Goal: Navigation & Orientation: Find specific page/section

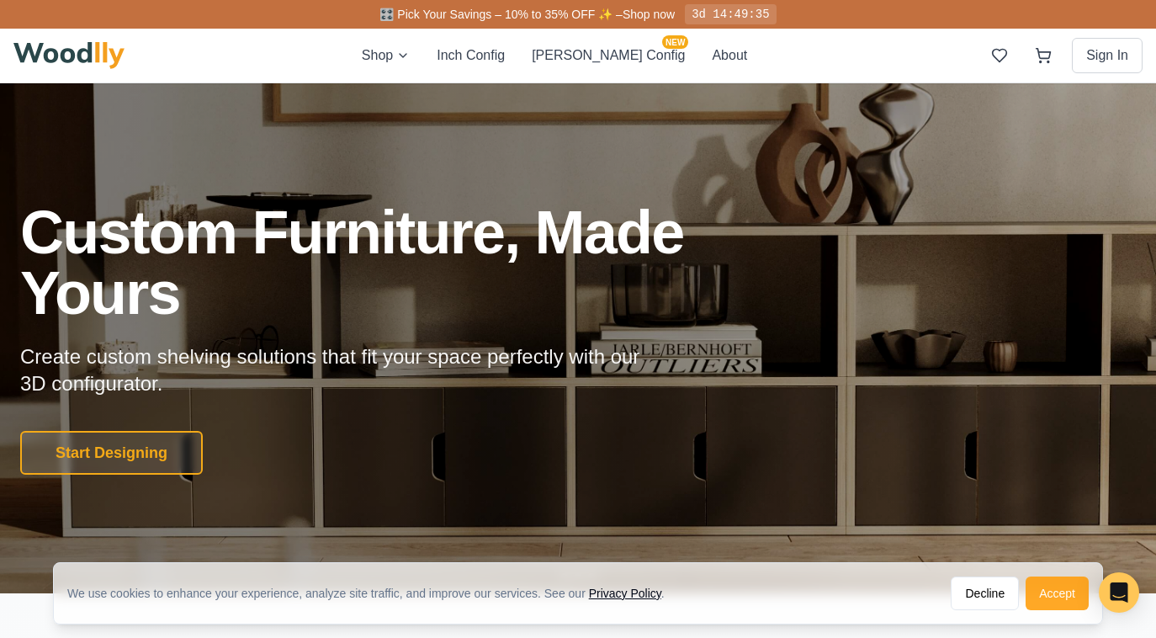
click at [1055, 597] on button "Accept" at bounding box center [1056, 593] width 63 height 34
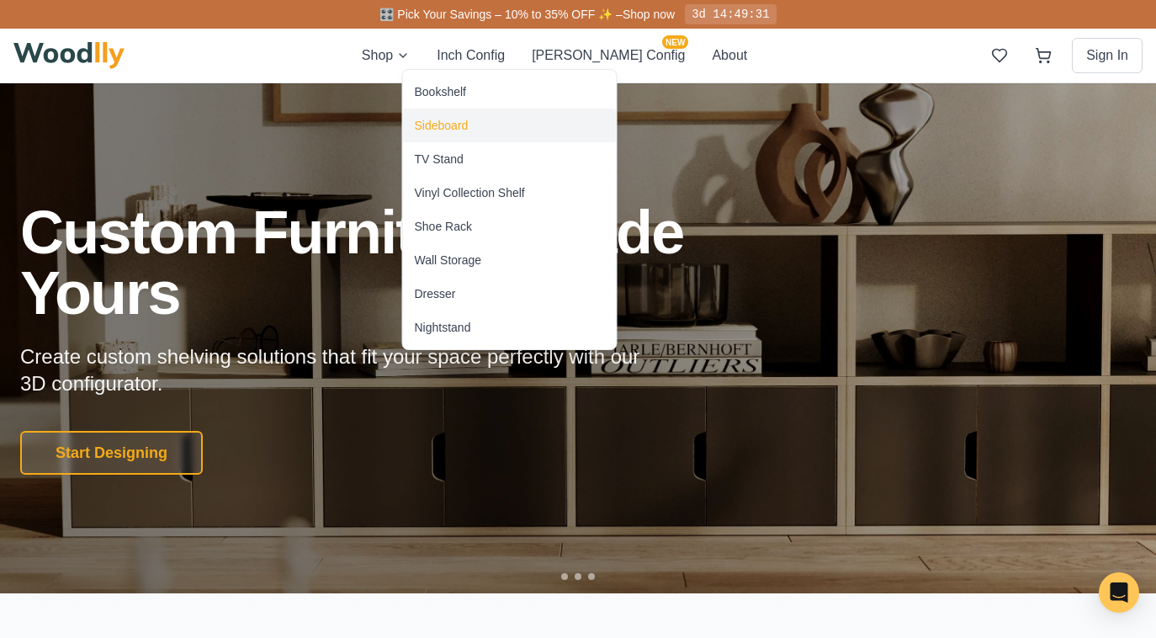
click at [426, 126] on div "Sideboard" at bounding box center [442, 125] width 54 height 17
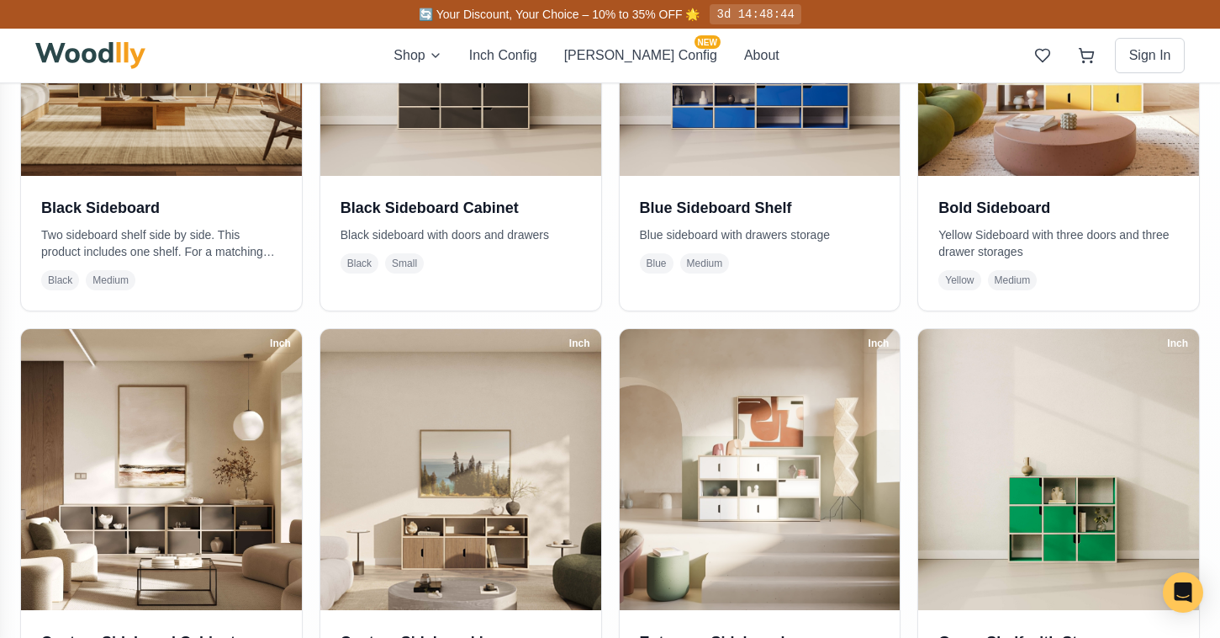
scroll to position [490, 0]
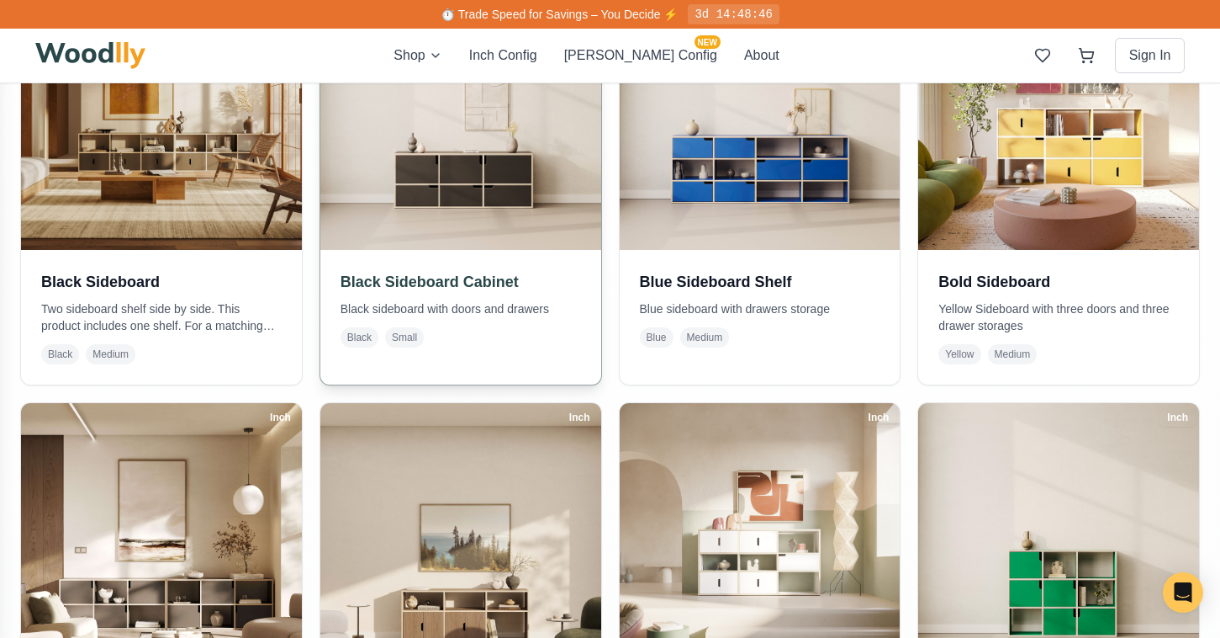
click at [438, 235] on img at bounding box center [460, 109] width 294 height 294
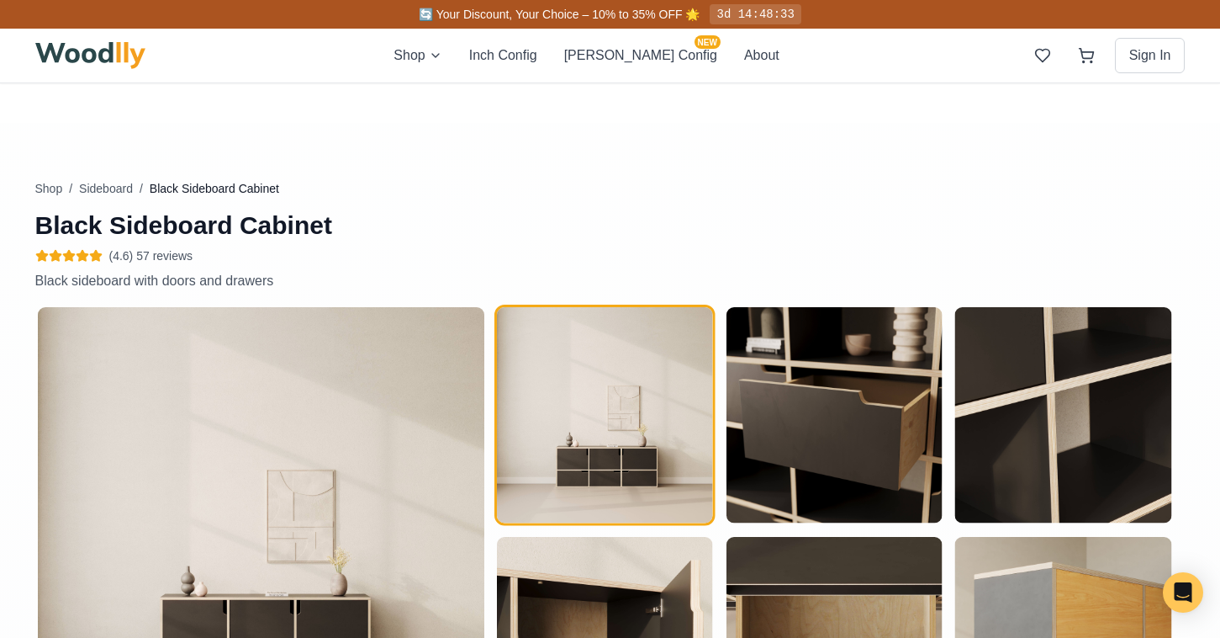
scroll to position [734, 0]
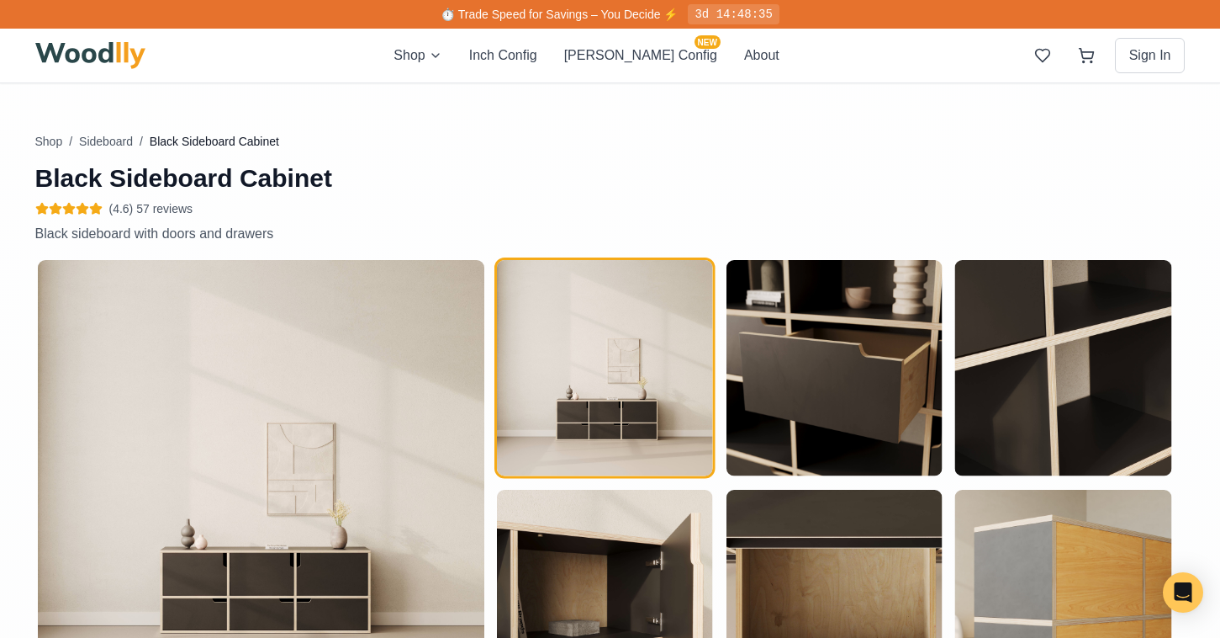
type input "54"
type input "2"
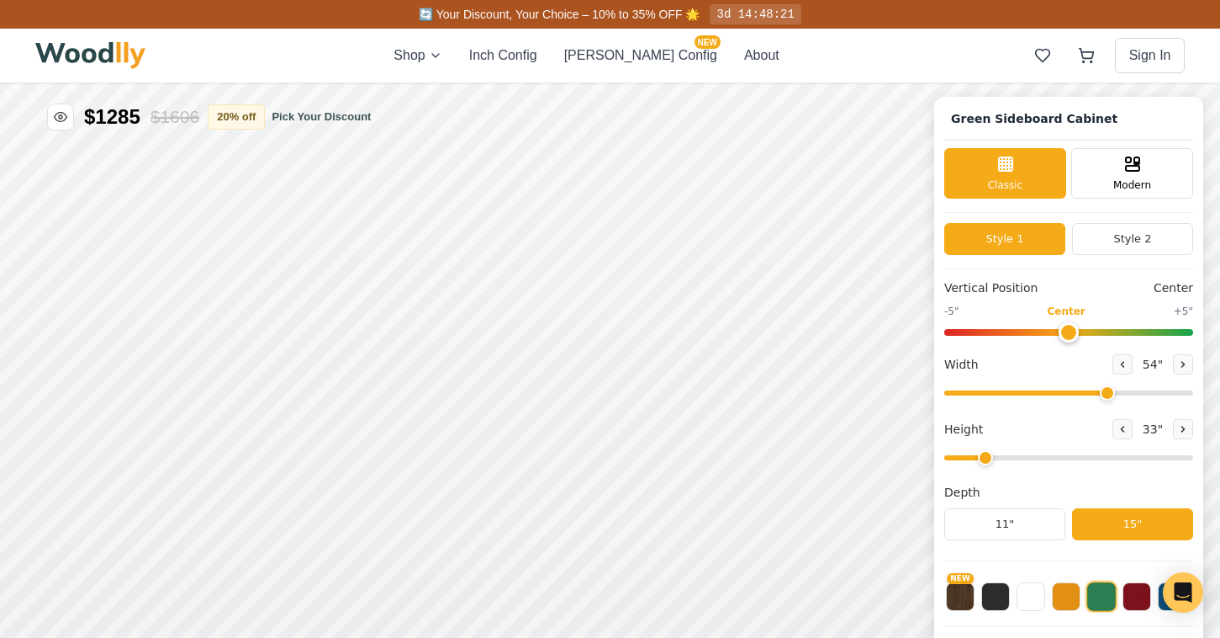
scroll to position [0, 0]
click at [1166, 189] on div "Modern" at bounding box center [1133, 171] width 122 height 50
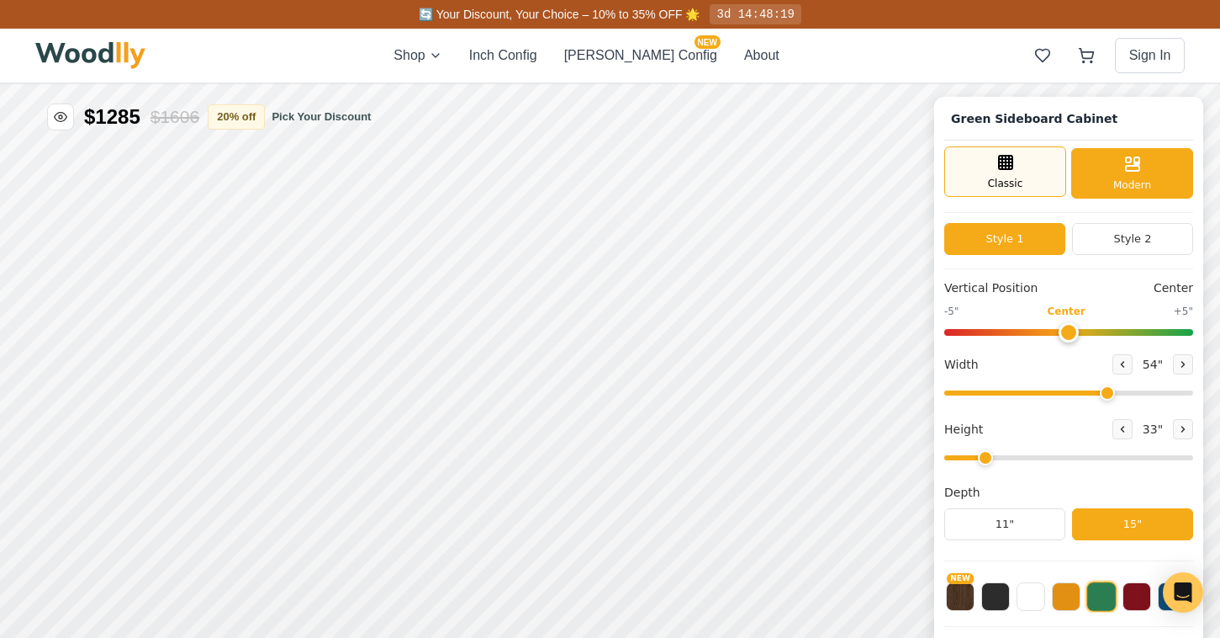
click at [1018, 167] on div "Classic" at bounding box center [1006, 171] width 122 height 50
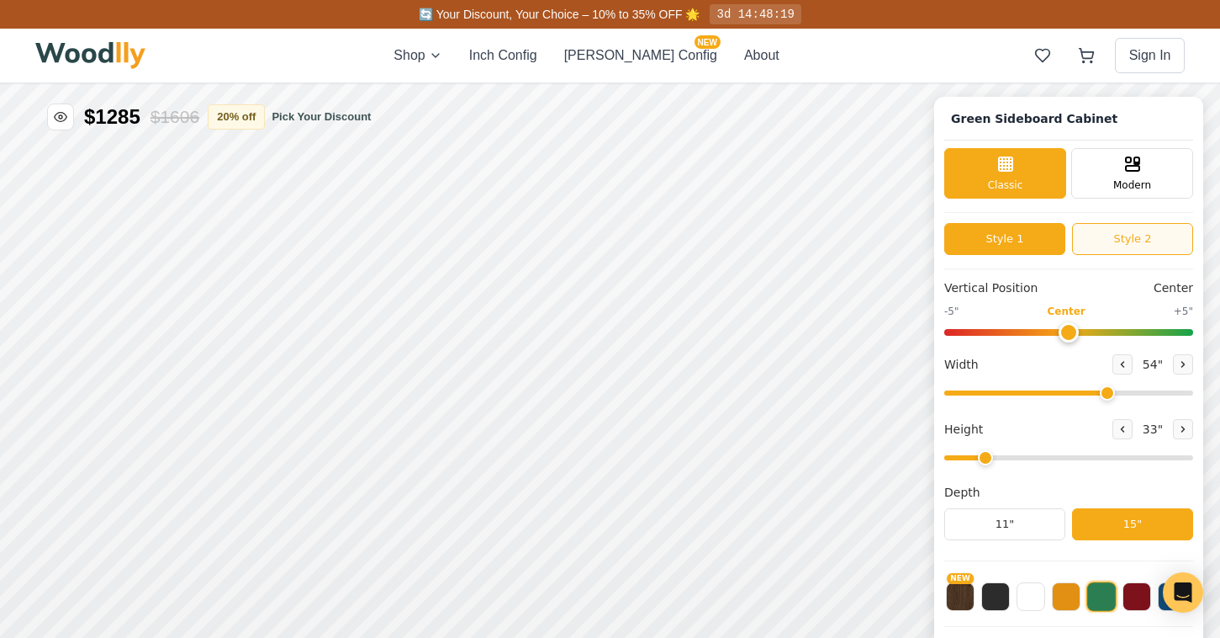
click at [1156, 237] on button "Style 2" at bounding box center [1132, 239] width 121 height 32
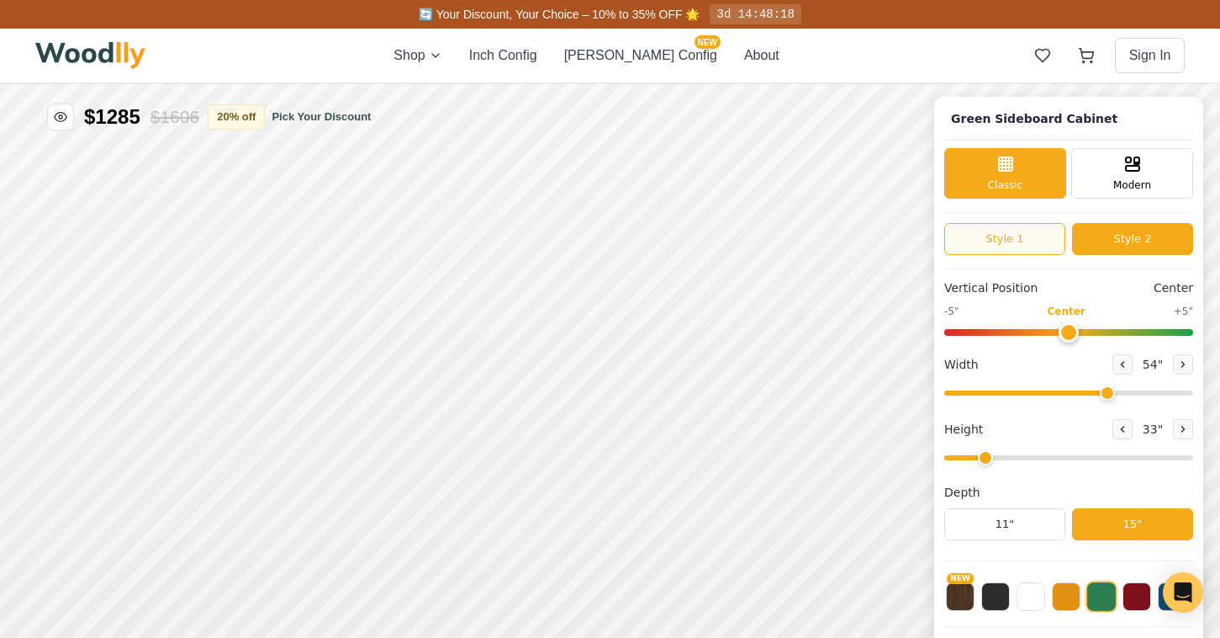
click at [990, 242] on button "Style 1" at bounding box center [1005, 239] width 121 height 32
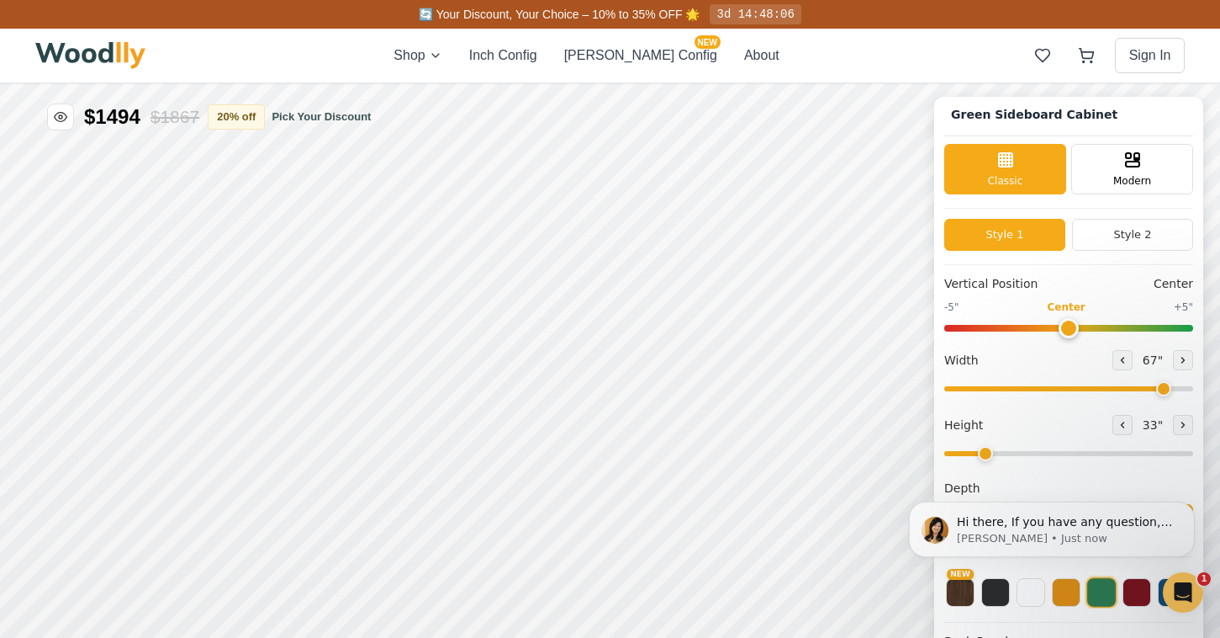
drag, startPoint x: 1102, startPoint y: 385, endPoint x: 1158, endPoint y: 386, distance: 56.4
type input "67"
click at [1158, 386] on input "range" at bounding box center [1069, 388] width 249 height 5
type input "2"
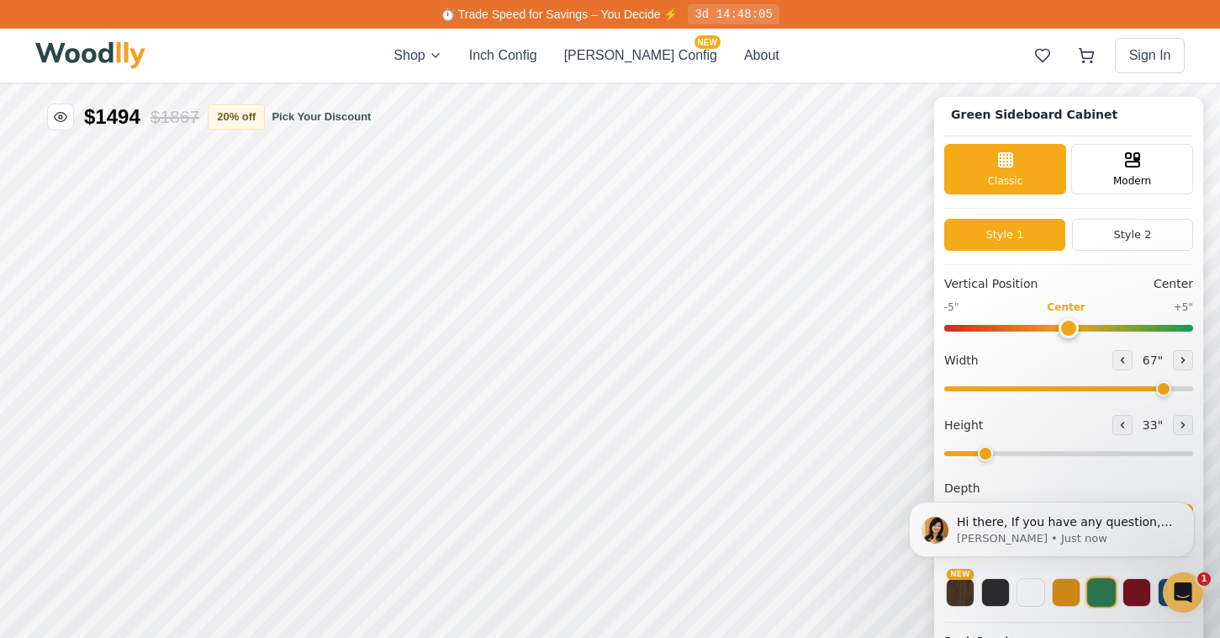
drag, startPoint x: 987, startPoint y: 452, endPoint x: 999, endPoint y: 454, distance: 11.9
click at [999, 454] on input "range" at bounding box center [1069, 453] width 249 height 5
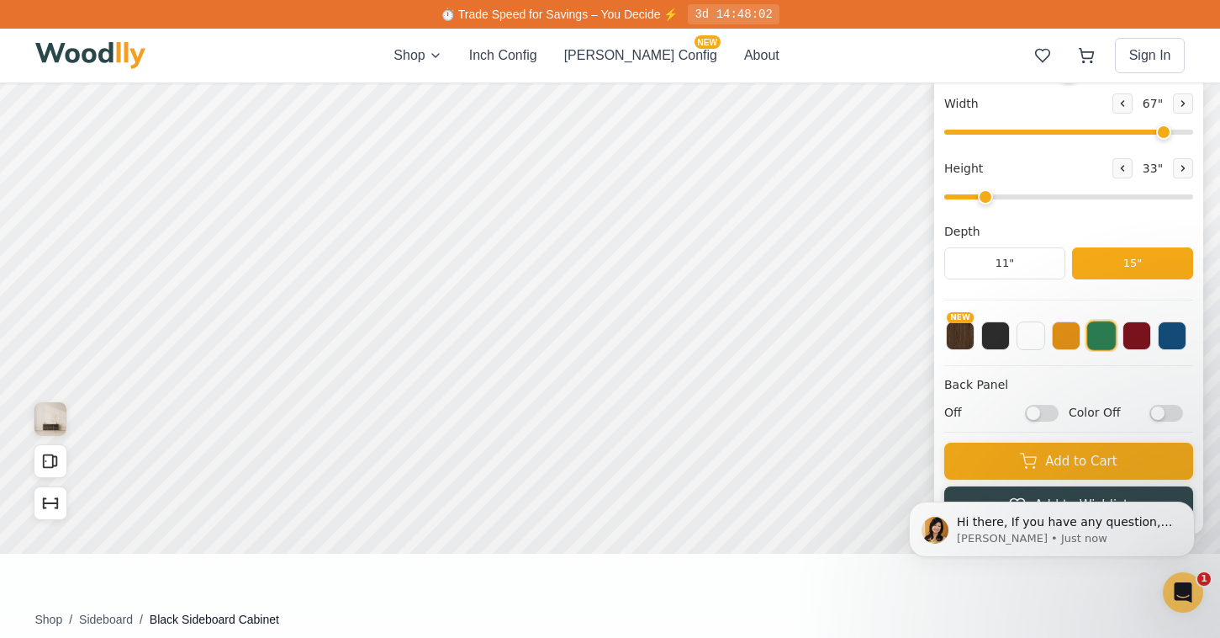
scroll to position [244, 0]
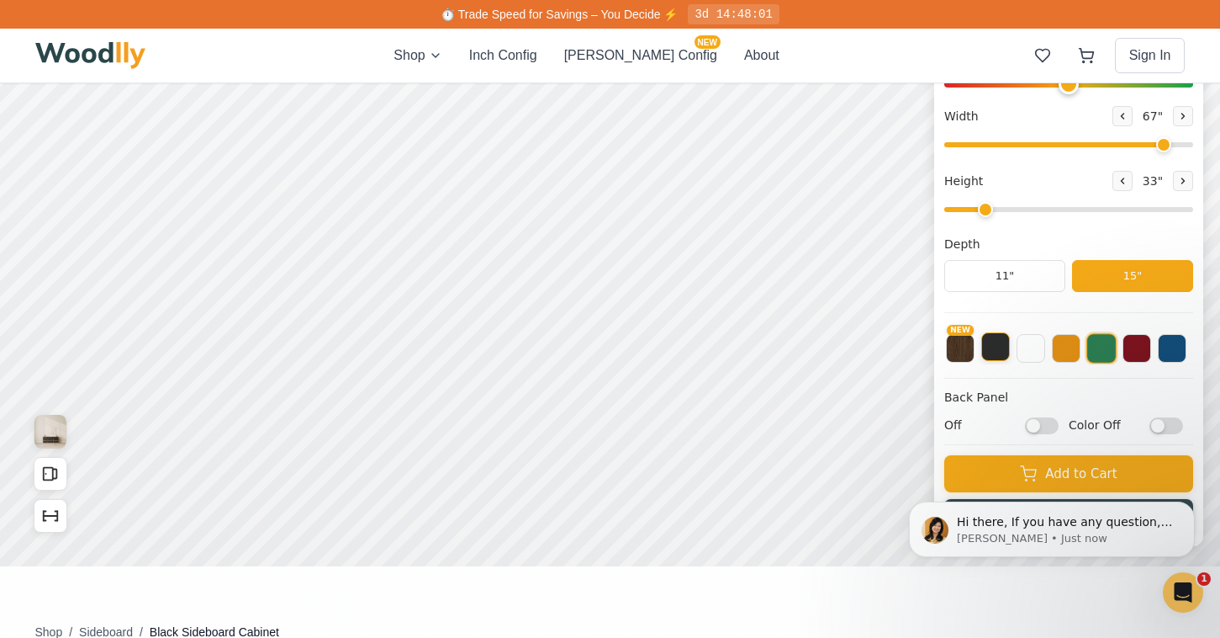
click at [995, 348] on button at bounding box center [996, 346] width 29 height 29
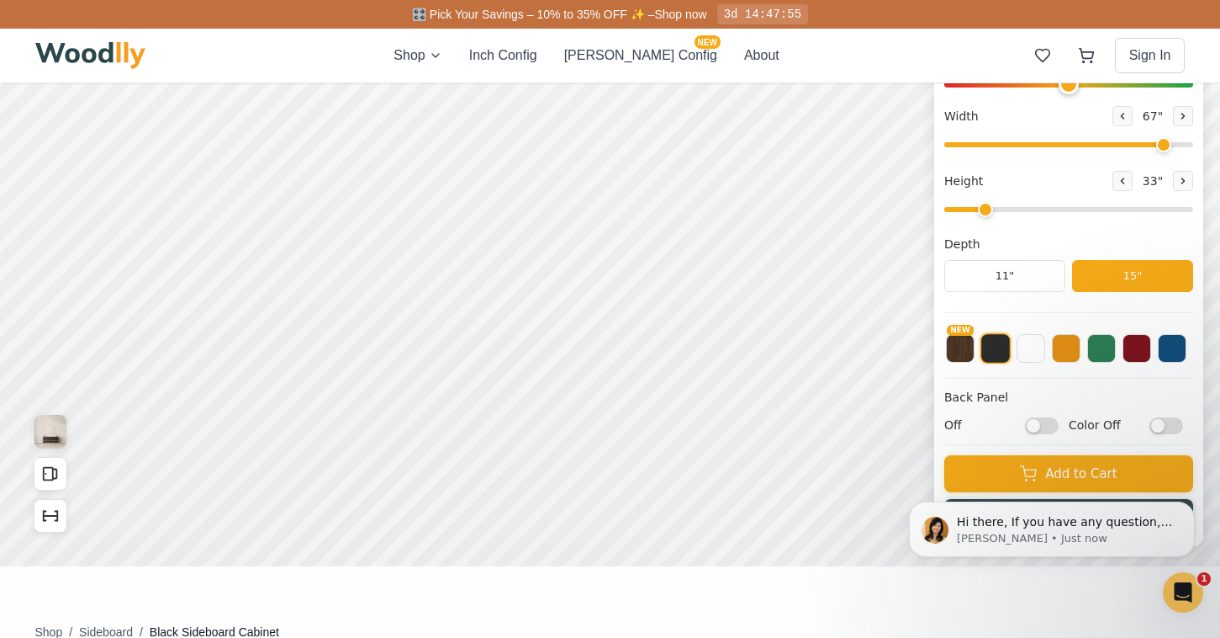
scroll to position [0, 0]
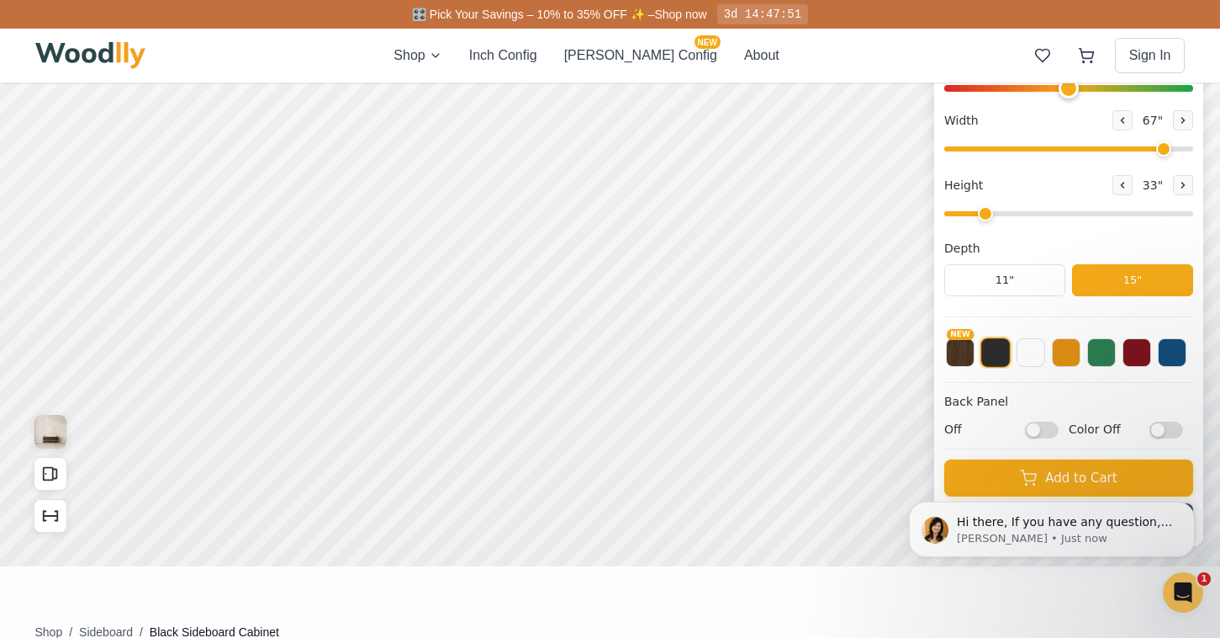
click at [1044, 429] on input "Off" at bounding box center [1042, 429] width 34 height 17
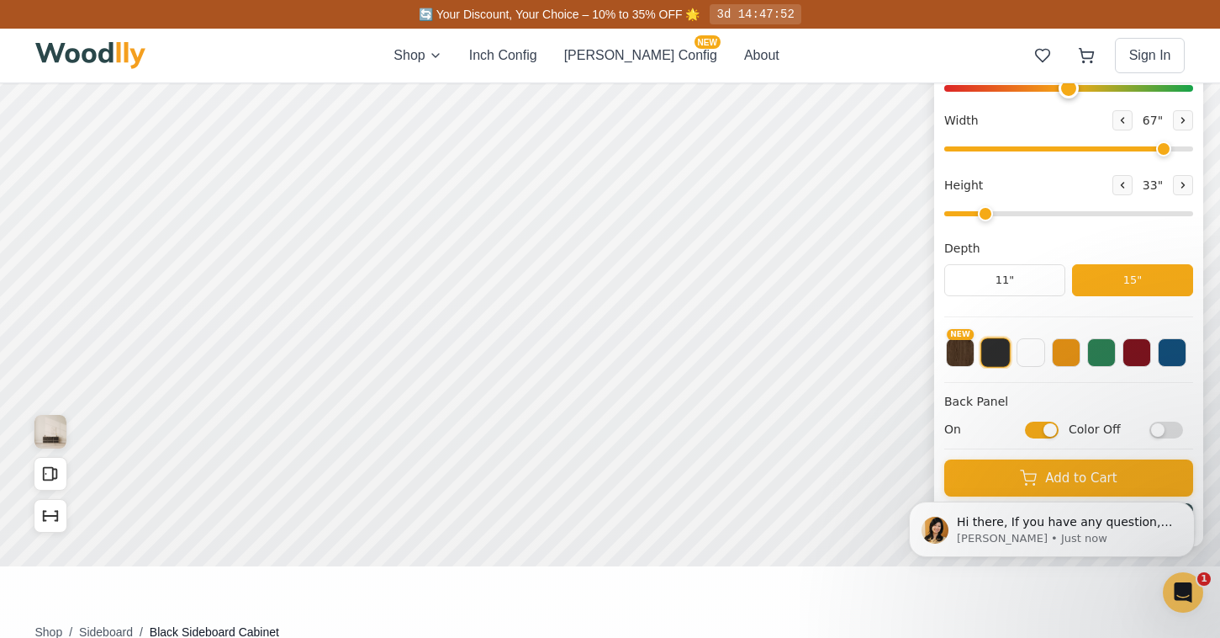
click at [1044, 429] on input "On" at bounding box center [1042, 429] width 34 height 17
checkbox input "false"
click at [1157, 434] on input "Color Off" at bounding box center [1167, 429] width 34 height 17
click at [1157, 434] on input "Color On" at bounding box center [1167, 429] width 34 height 17
checkbox input "false"
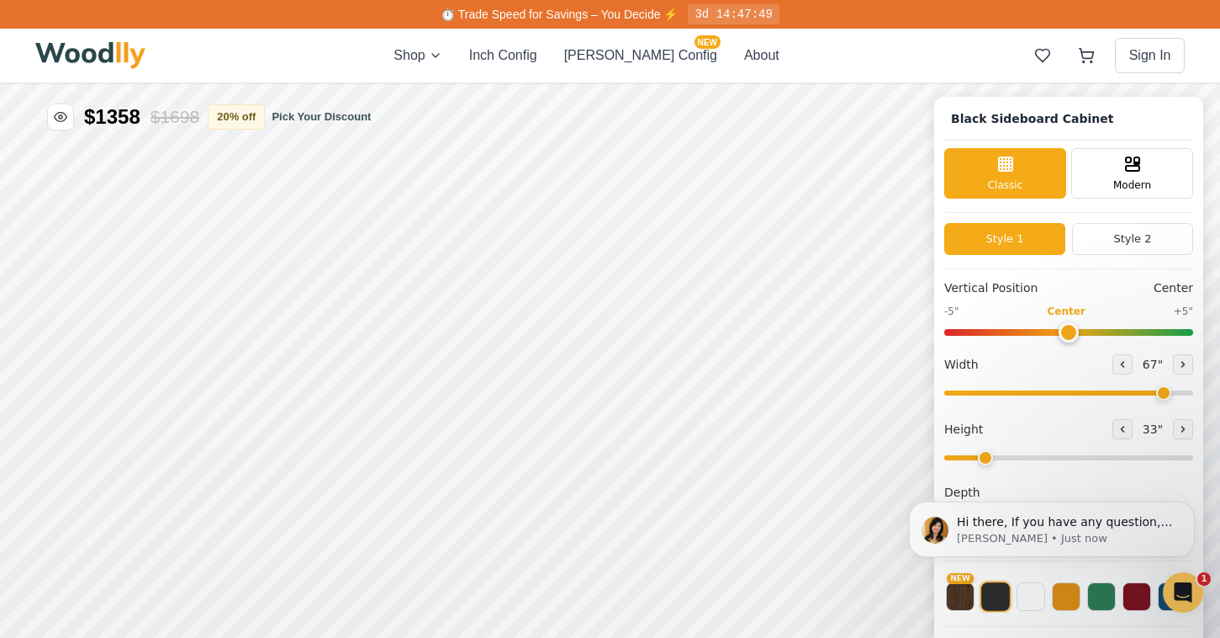
scroll to position [5, 0]
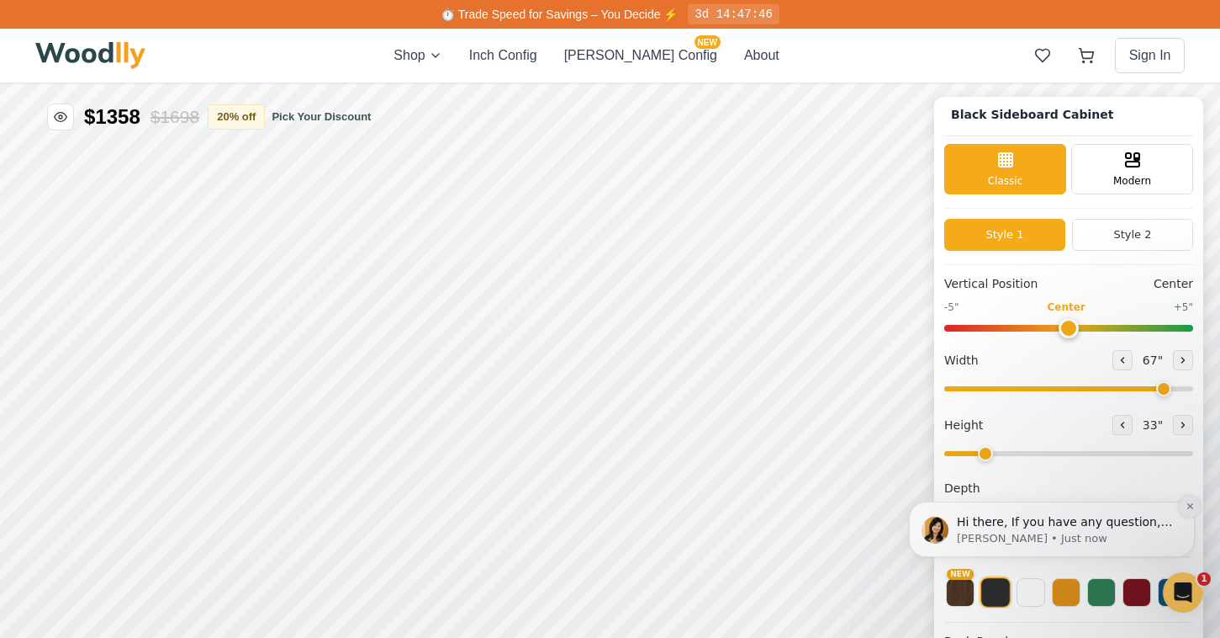
click at [1188, 511] on icon "Dismiss notification" at bounding box center [1190, 505] width 9 height 9
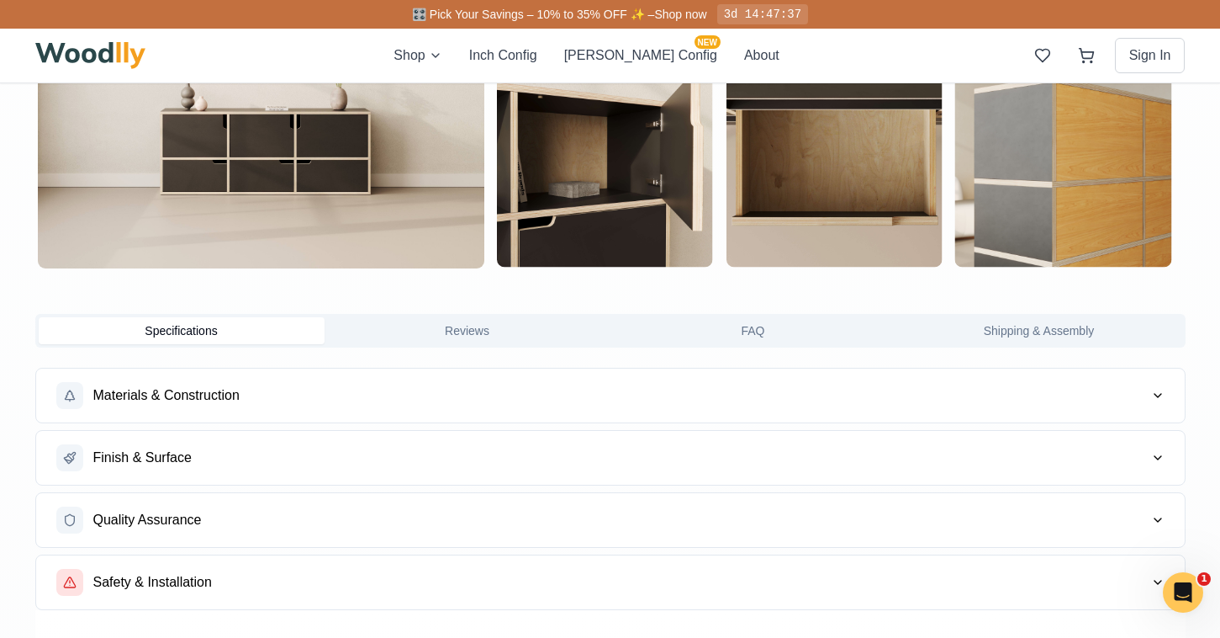
scroll to position [1109, 0]
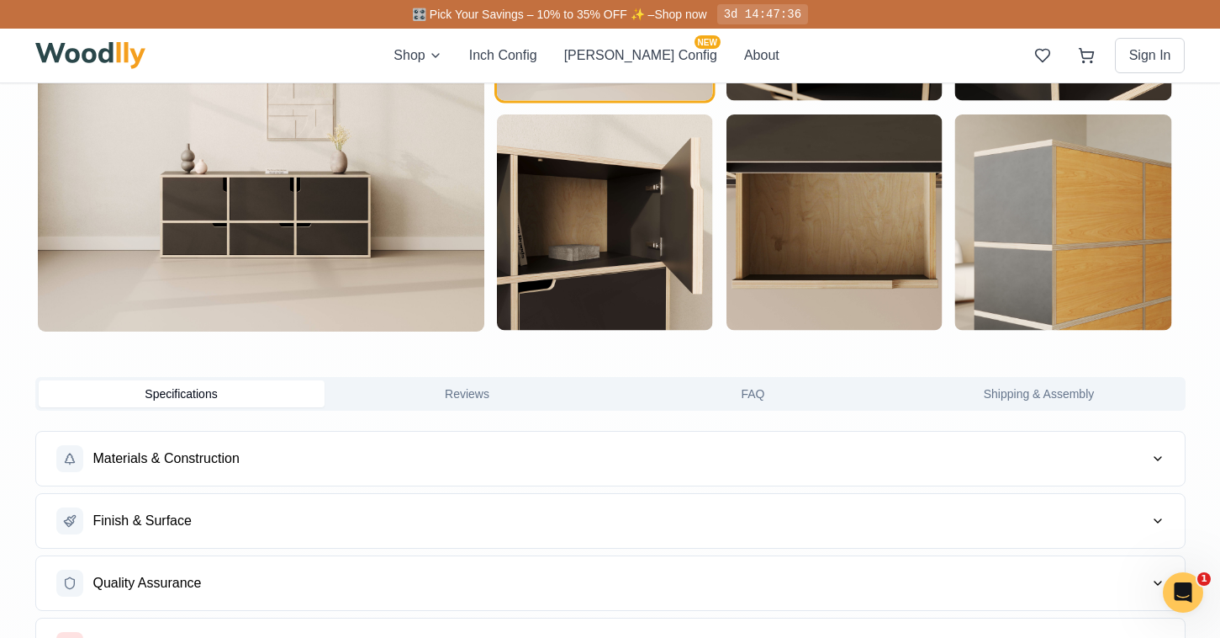
click at [220, 260] on img at bounding box center [261, 108] width 447 height 447
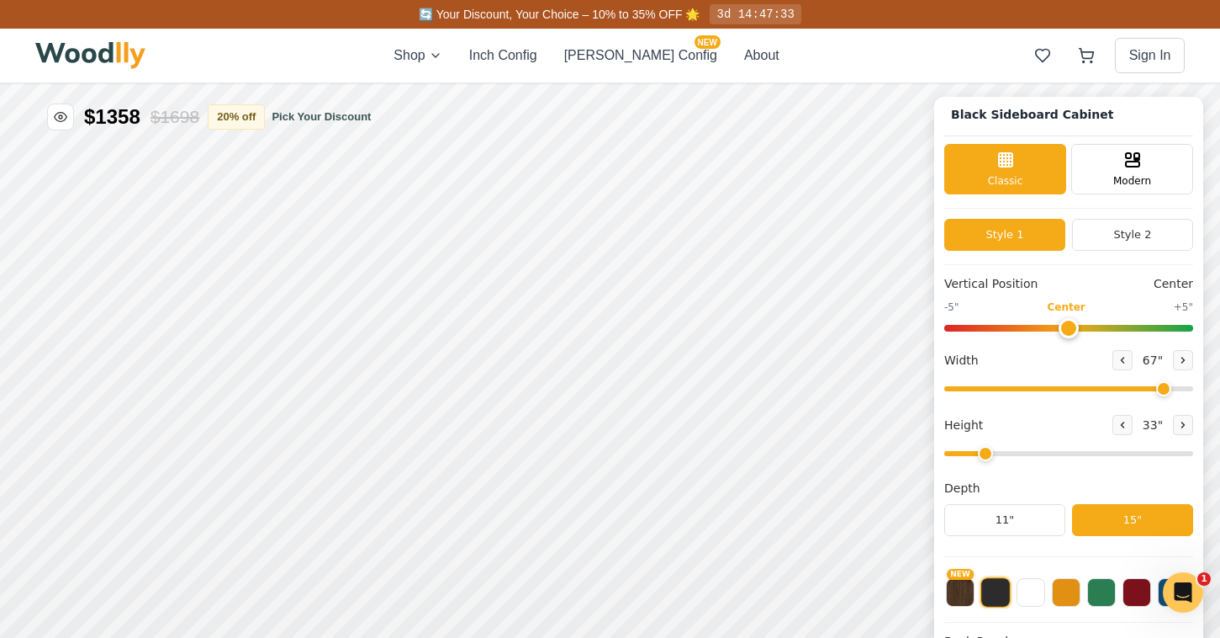
scroll to position [0, 0]
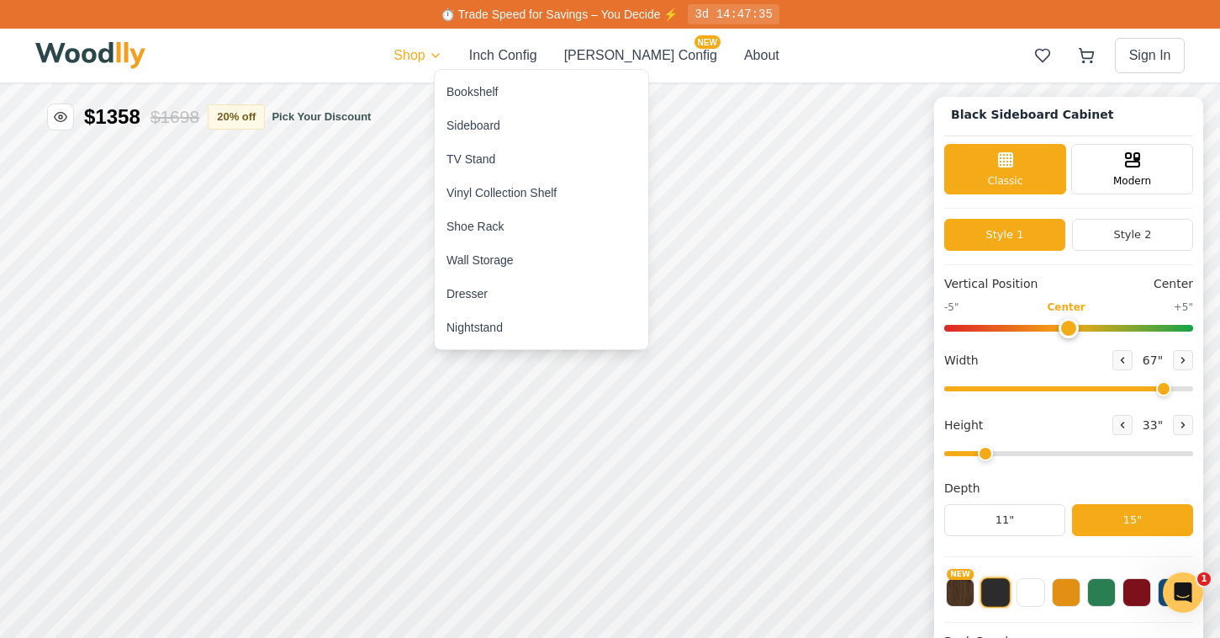
click at [479, 101] on div "Bookshelf" at bounding box center [542, 92] width 214 height 34
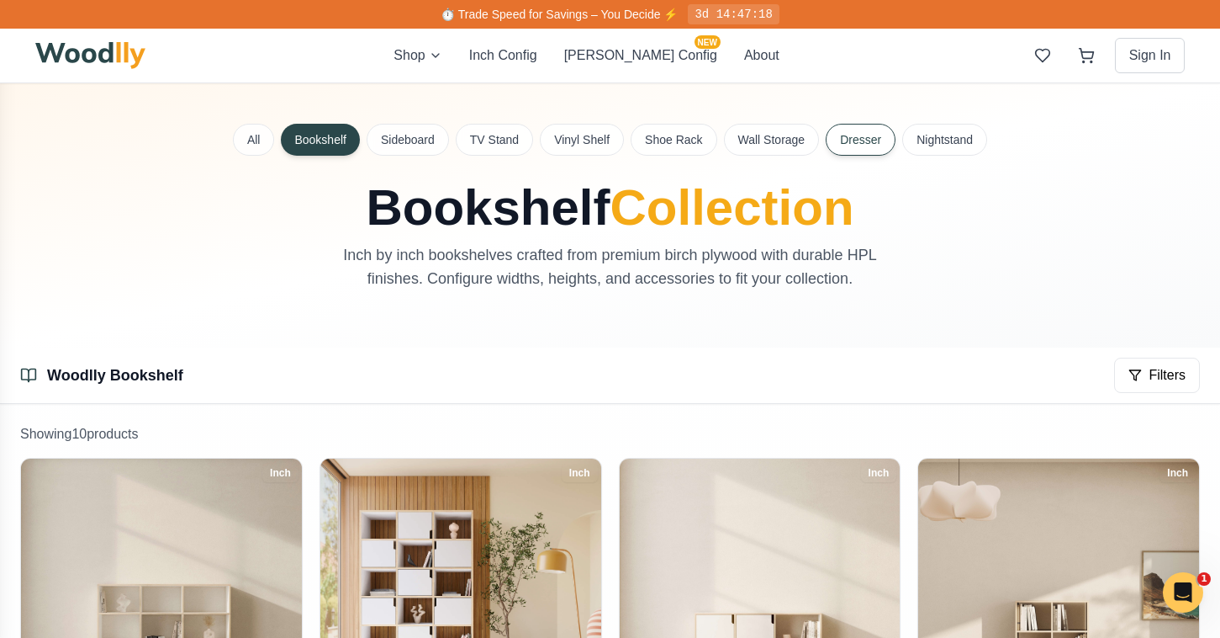
click at [835, 144] on button "Dresser" at bounding box center [861, 140] width 70 height 32
